Goal: Information Seeking & Learning: Learn about a topic

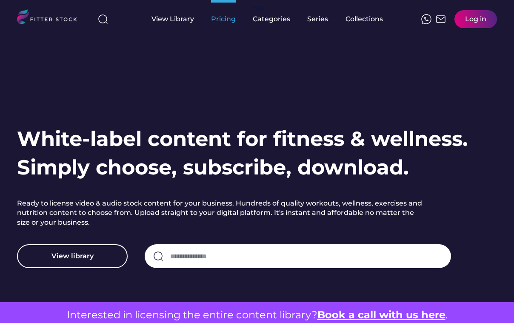
click at [227, 21] on div "Pricing" at bounding box center [223, 18] width 25 height 9
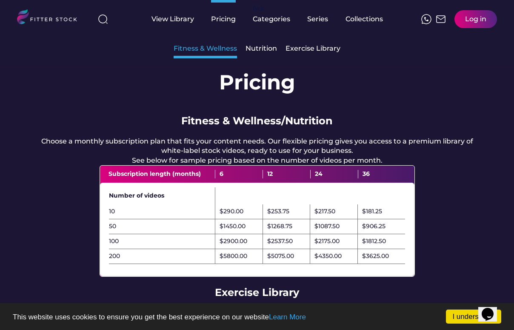
click at [227, 50] on div "Fitness & Wellness" at bounding box center [205, 48] width 63 height 9
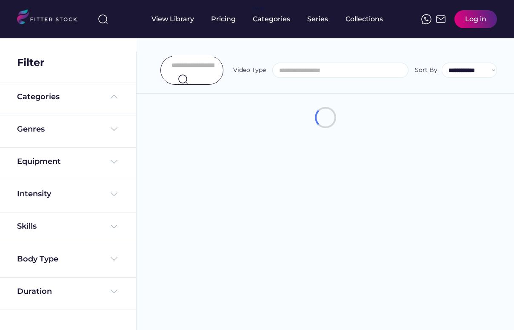
select select
select select "**********"
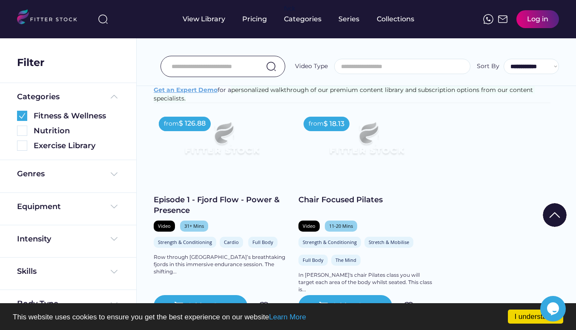
scroll to position [149, 0]
click at [109, 174] on img at bounding box center [114, 174] width 10 height 10
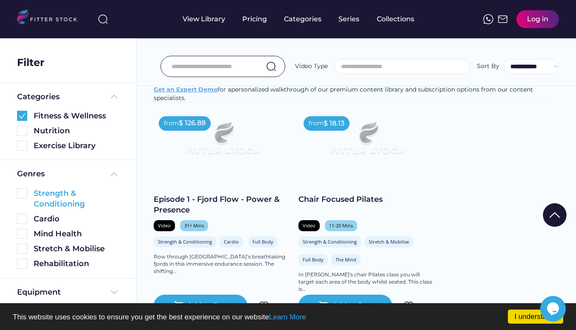
click at [58, 199] on div "Strength & Conditioning" at bounding box center [77, 198] width 86 height 21
click at [21, 193] on img at bounding box center [22, 193] width 10 height 10
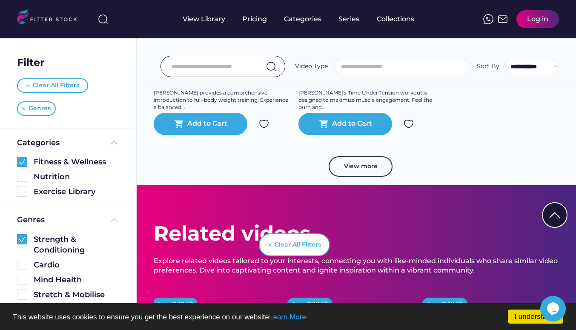
scroll to position [809, 0]
